Goal: Information Seeking & Learning: Find specific fact

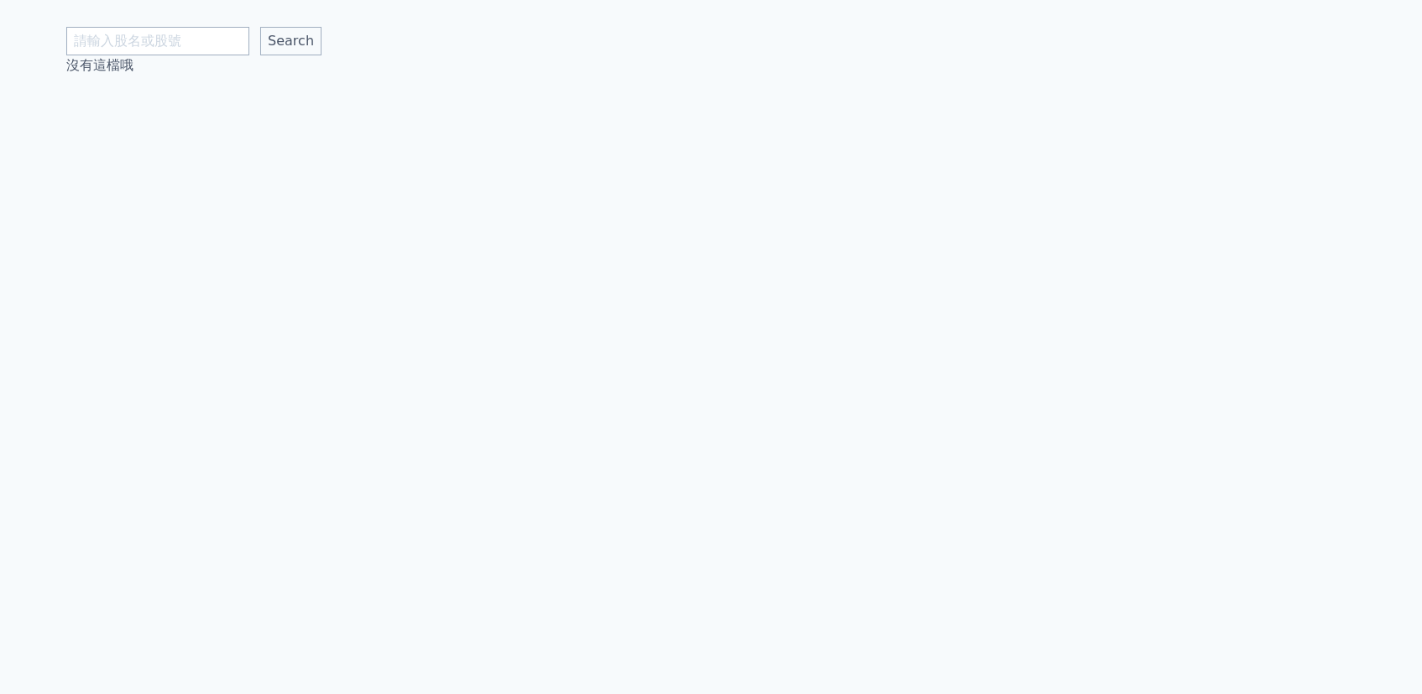
click at [841, 0] on div "Search 沒有這檔哦" at bounding box center [710, 38] width 1289 height 76
click at [192, 36] on input "text" at bounding box center [157, 41] width 183 height 29
type input "6840"
click at [290, 41] on input "Search" at bounding box center [290, 41] width 61 height 29
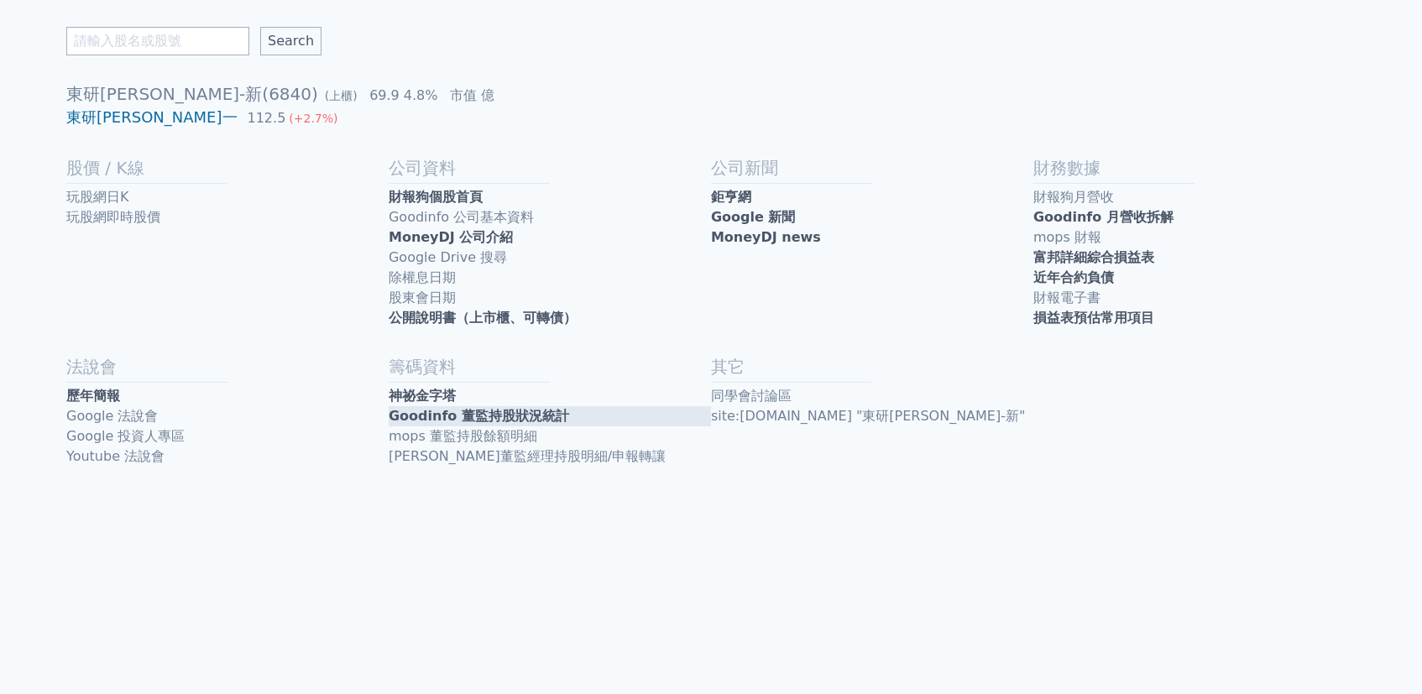
click at [450, 415] on link "Goodinfo 董監持股狀況統計" at bounding box center [550, 416] width 322 height 20
click at [552, 393] on link "神祕金字塔" at bounding box center [550, 396] width 322 height 20
click at [165, 34] on input "text" at bounding box center [157, 41] width 183 height 29
type input "2"
type input "5292"
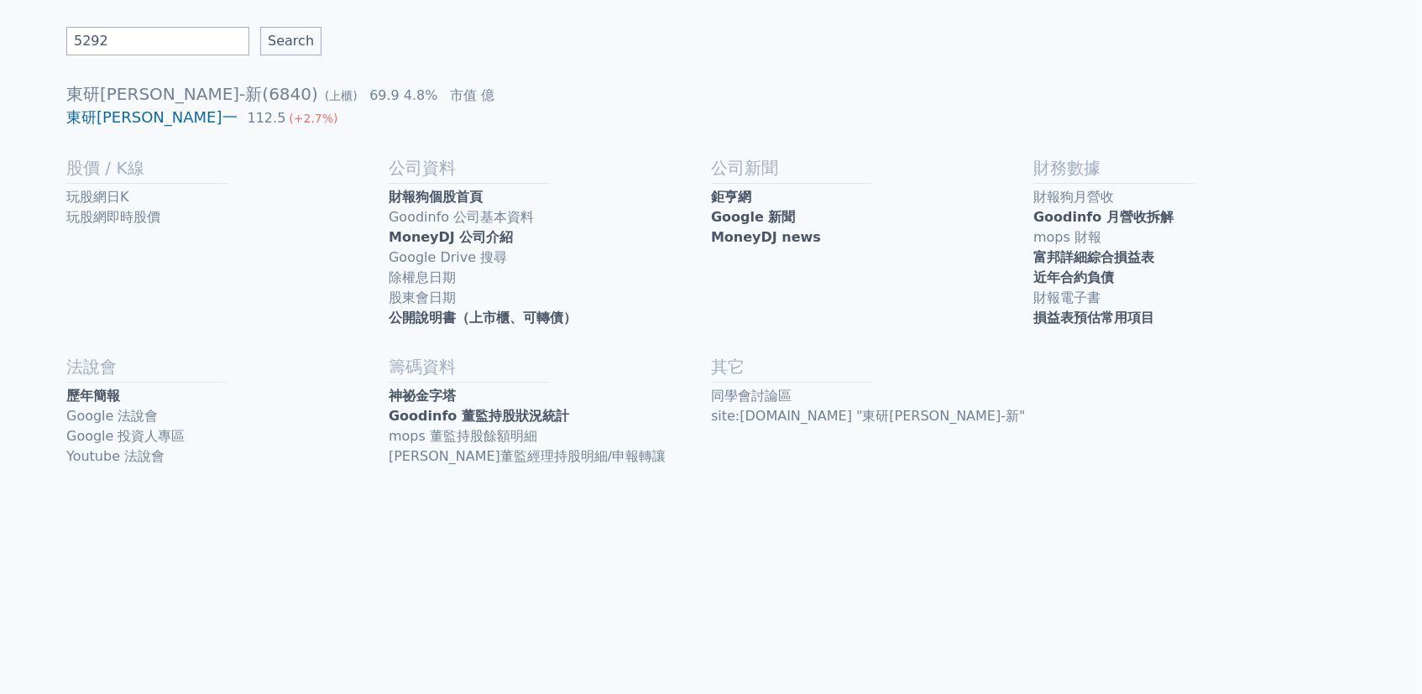
click at [290, 41] on input "Search" at bounding box center [290, 41] width 61 height 29
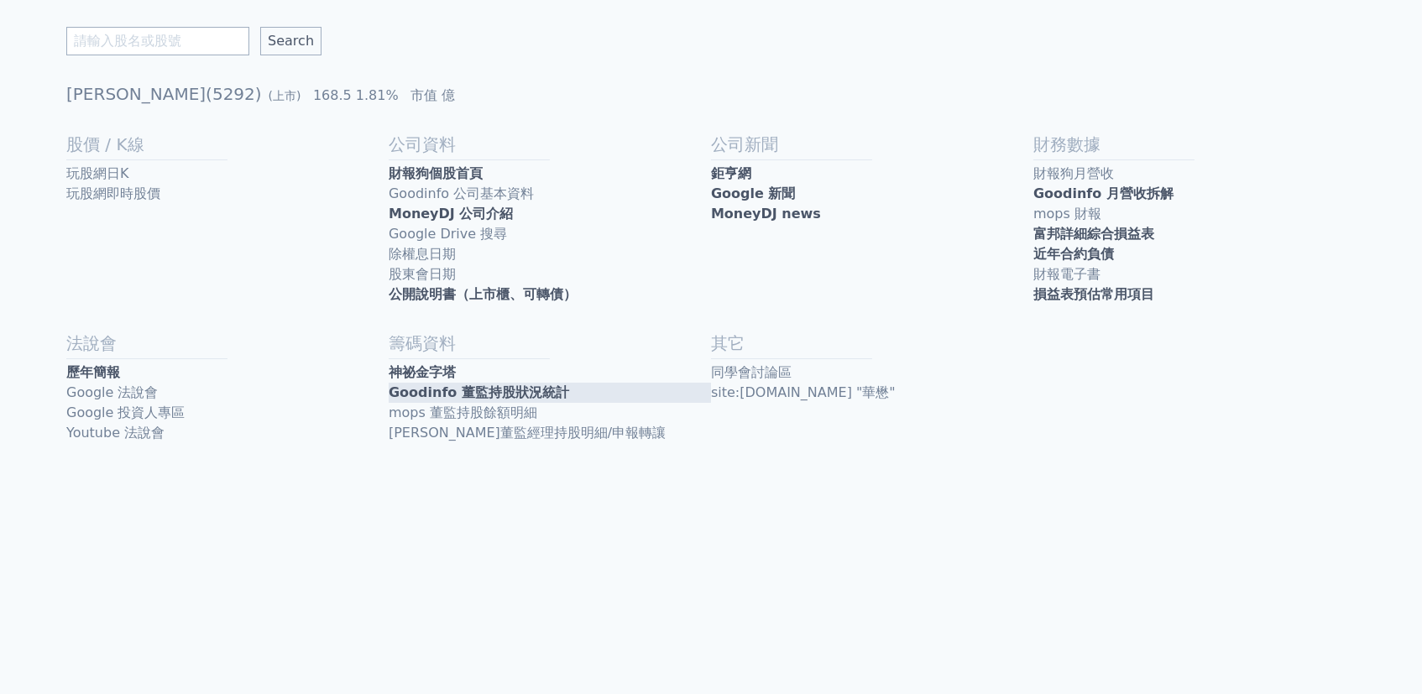
click at [458, 393] on link "Goodinfo 董監持股狀況統計" at bounding box center [550, 393] width 322 height 20
click at [456, 363] on link "神祕金字塔" at bounding box center [550, 373] width 322 height 20
